Goal: Information Seeking & Learning: Learn about a topic

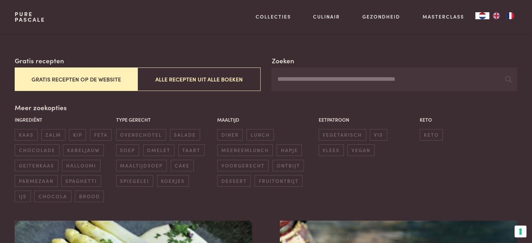
scroll to position [70, 0]
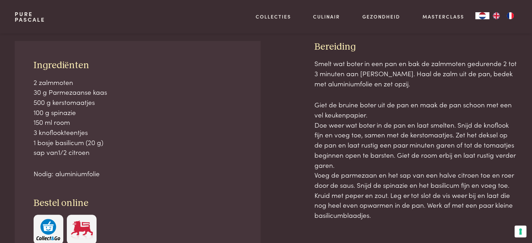
scroll to position [315, 0]
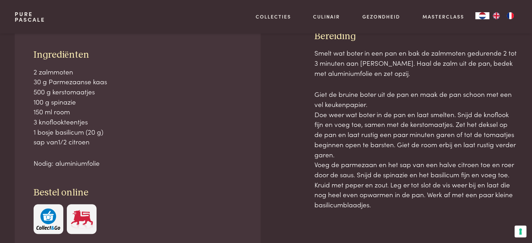
drag, startPoint x: 180, startPoint y: 148, endPoint x: 184, endPoint y: 148, distance: 4.2
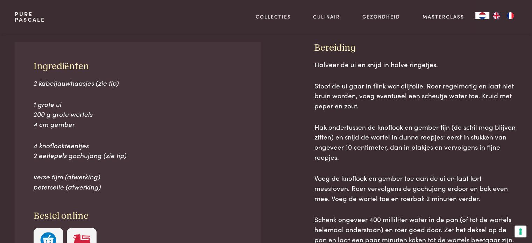
scroll to position [315, 0]
